Goal: Task Accomplishment & Management: Complete application form

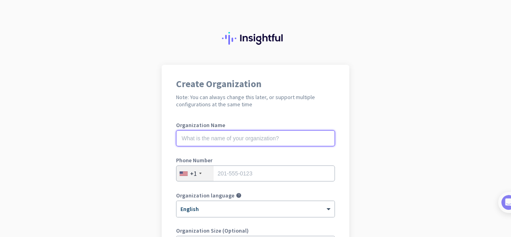
click at [317, 137] on input "text" at bounding box center [255, 138] width 159 height 16
click at [266, 135] on input "[PERSON_NAME]" at bounding box center [255, 138] width 159 height 16
type input "[PERSON_NAME] Golf"
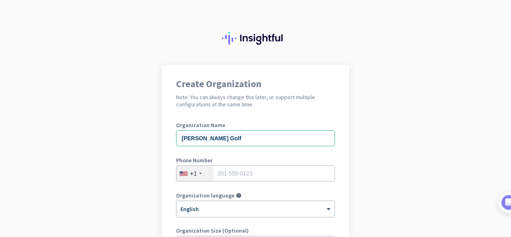
click at [198, 176] on div "+1" at bounding box center [194, 173] width 37 height 15
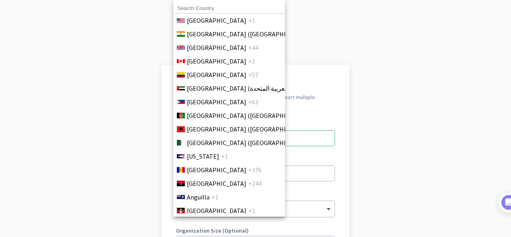
click at [263, 10] on input at bounding box center [229, 8] width 112 height 10
type input "Phil"
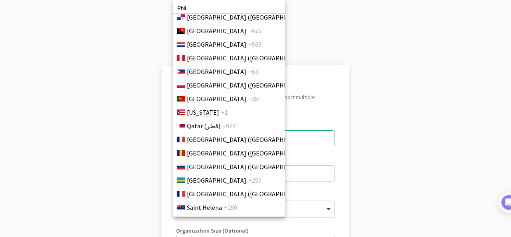
scroll to position [2327, 0]
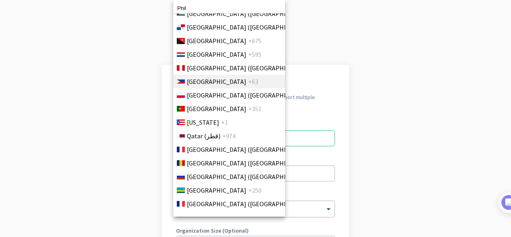
click at [248, 86] on li "Philippines +63" at bounding box center [229, 82] width 112 height 14
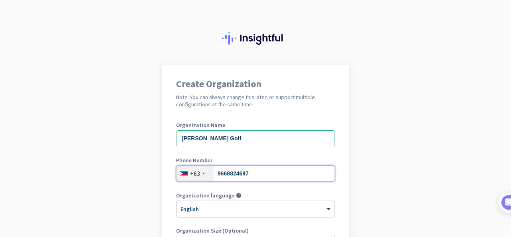
type input "9668824697"
click at [338, 171] on div "Create Organization Note: You can always change this later, or support multiple…" at bounding box center [256, 218] width 188 height 306
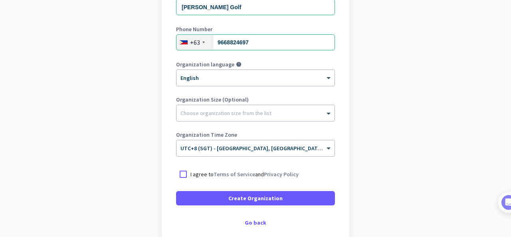
scroll to position [134, 0]
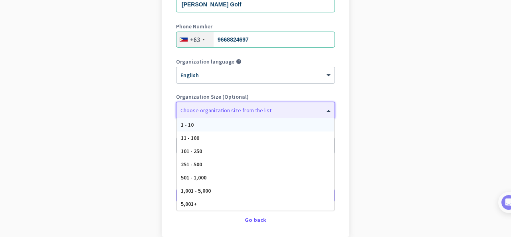
click at [283, 112] on div at bounding box center [255, 108] width 158 height 8
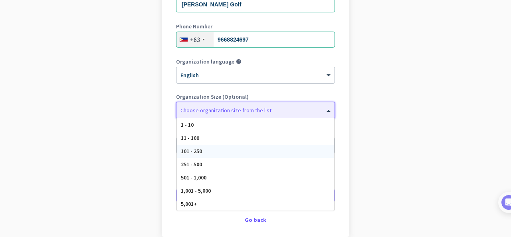
click at [282, 152] on div "101 - 250" at bounding box center [255, 150] width 157 height 13
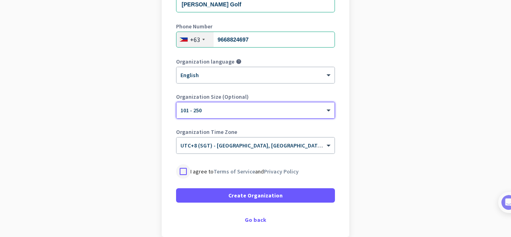
click at [185, 170] on div at bounding box center [183, 171] width 14 height 14
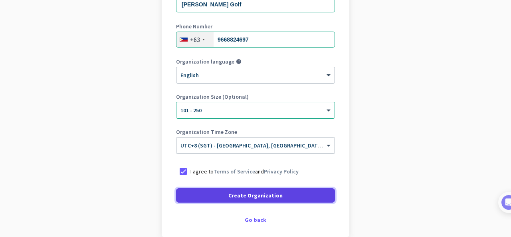
click at [234, 198] on span "Create Organization" at bounding box center [255, 195] width 54 height 8
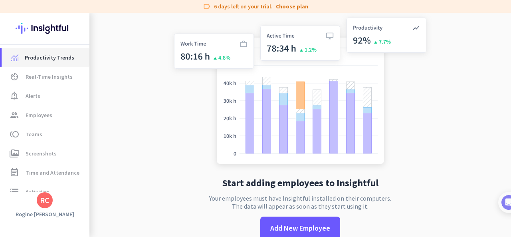
click at [64, 53] on span "Productivity Trends" at bounding box center [49, 58] width 49 height 10
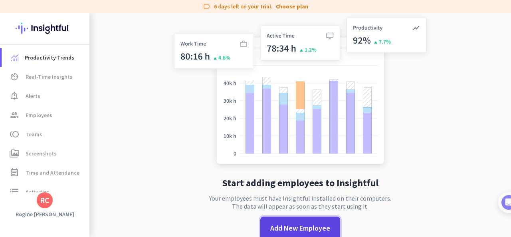
click at [307, 220] on span at bounding box center [300, 227] width 80 height 19
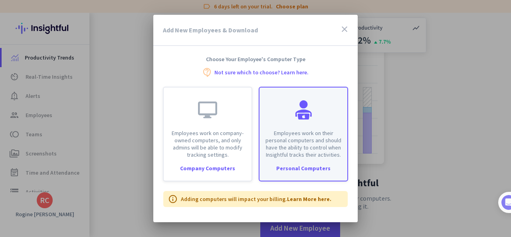
click at [285, 112] on div "Employees work on their personal computers and should have the ability to contr…" at bounding box center [303, 122] width 88 height 71
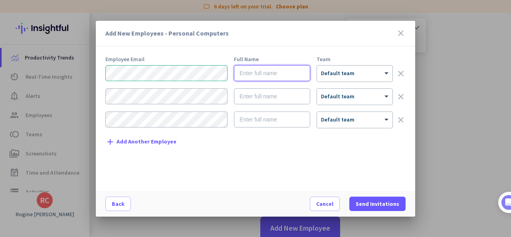
click at [257, 75] on input "text" at bounding box center [272, 73] width 76 height 16
type input "ROGINE [PERSON_NAME]"
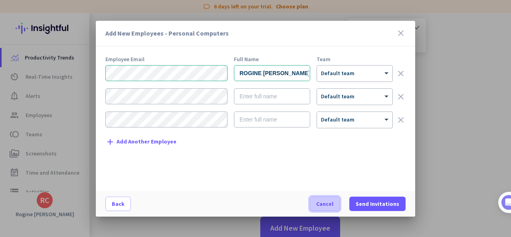
click at [337, 205] on span "button" at bounding box center [324, 203] width 29 height 19
